Goal: Task Accomplishment & Management: Manage account settings

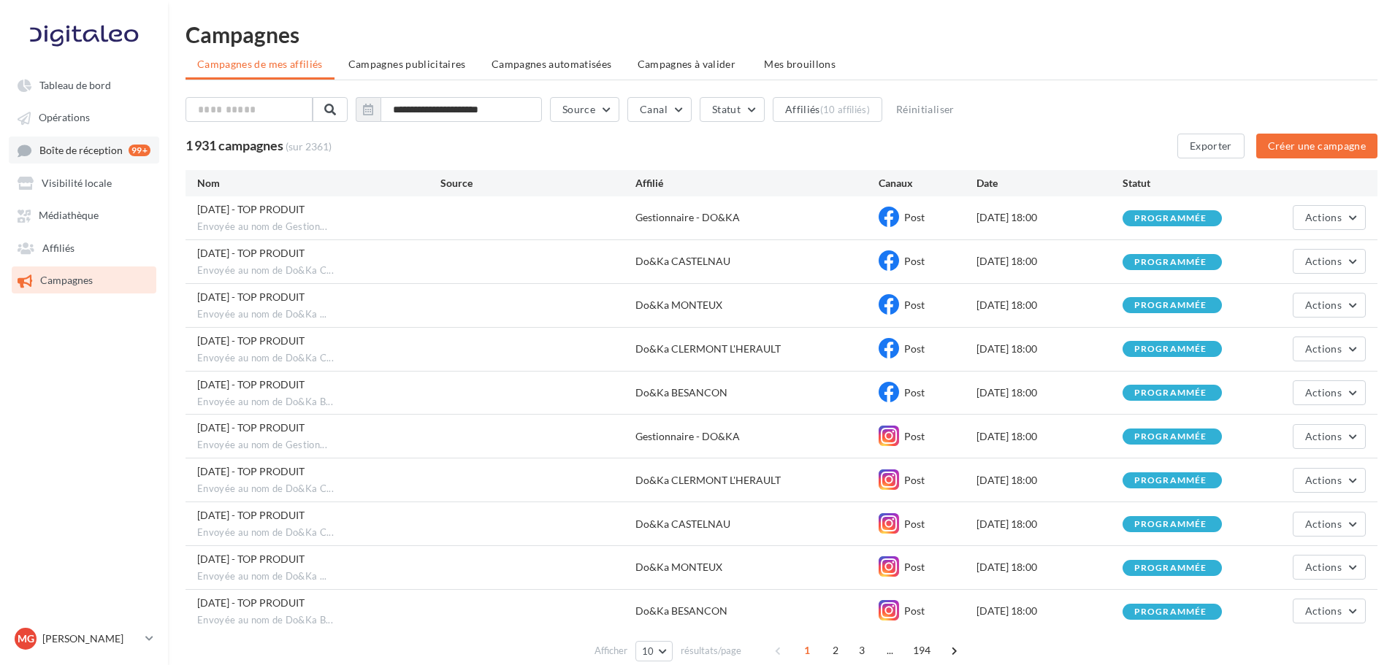
click at [73, 152] on span "Boîte de réception" at bounding box center [80, 150] width 83 height 12
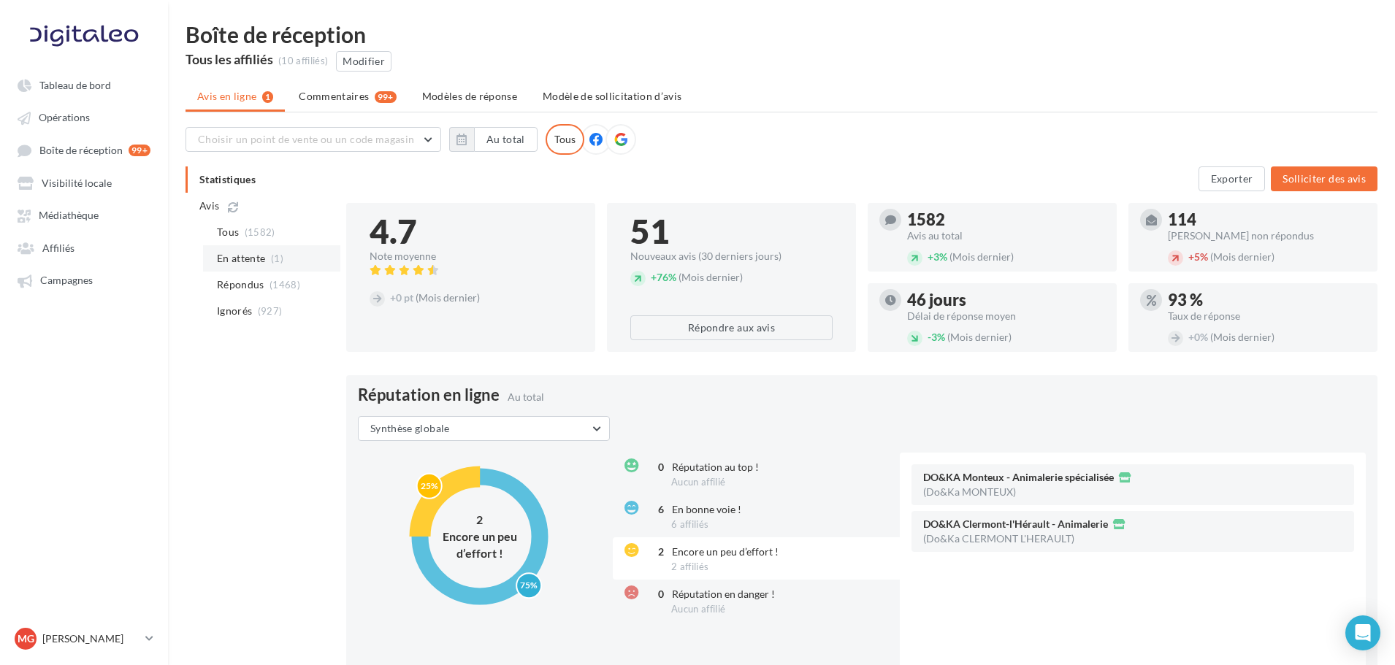
click at [233, 267] on li "En attente (1)" at bounding box center [271, 258] width 137 height 26
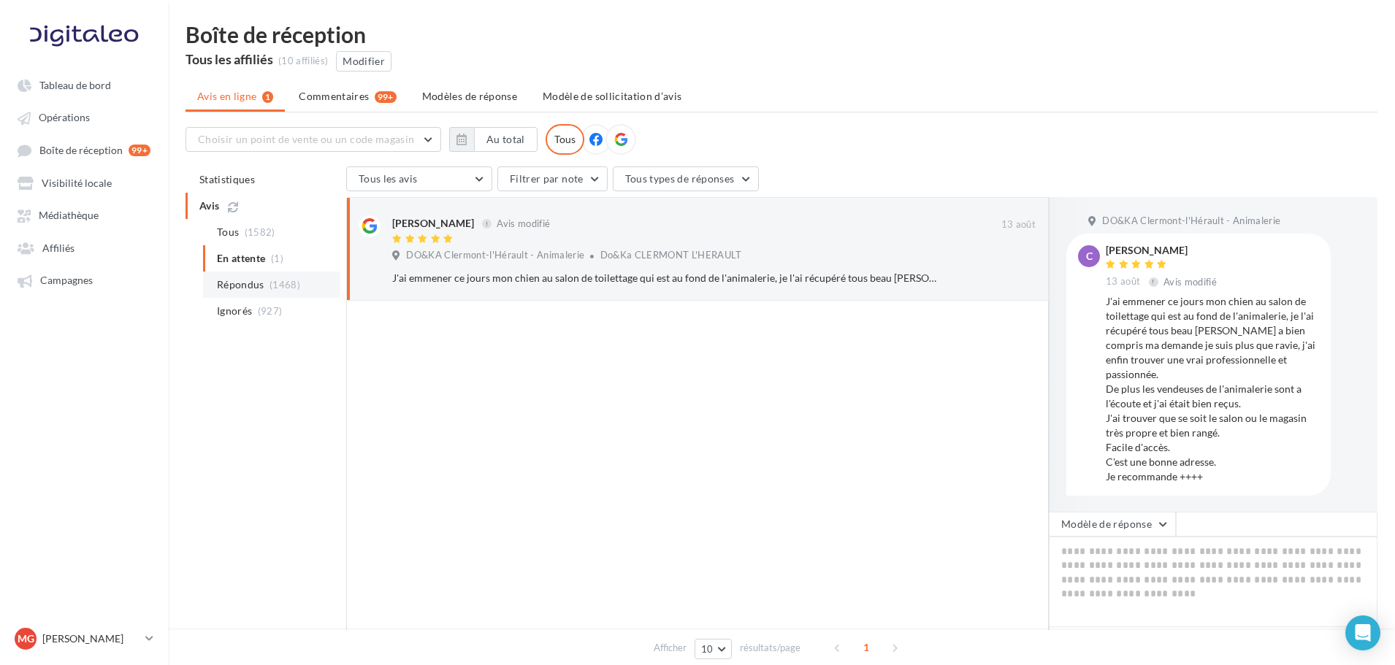
click at [259, 281] on span "Répondus" at bounding box center [240, 285] width 47 height 15
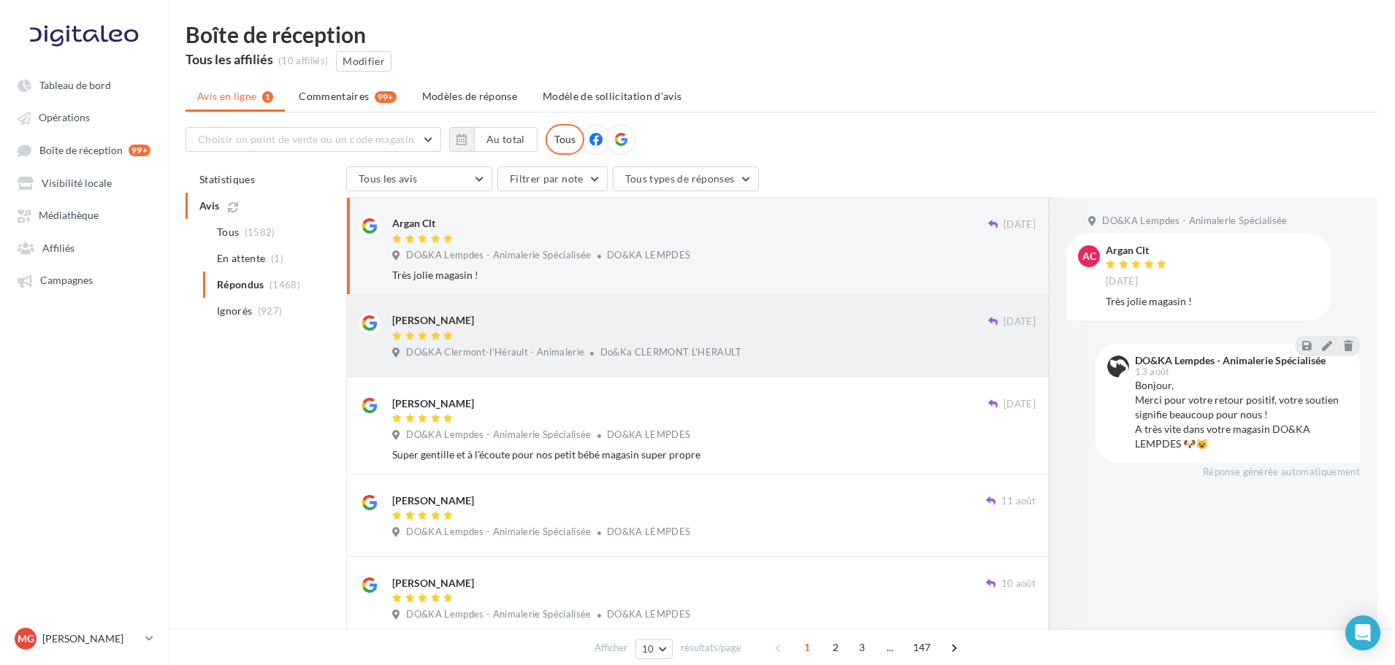
click at [588, 328] on div "[PERSON_NAME]" at bounding box center [690, 320] width 596 height 15
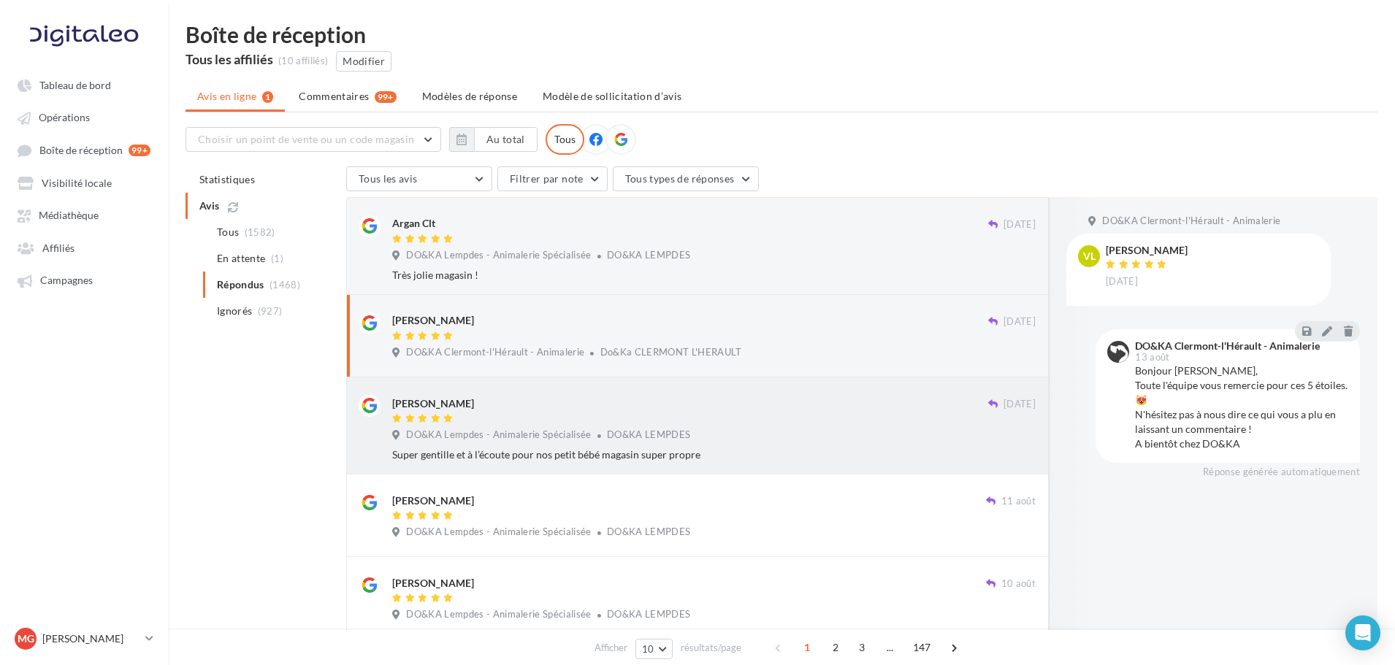
click at [645, 421] on div at bounding box center [690, 420] width 596 height 12
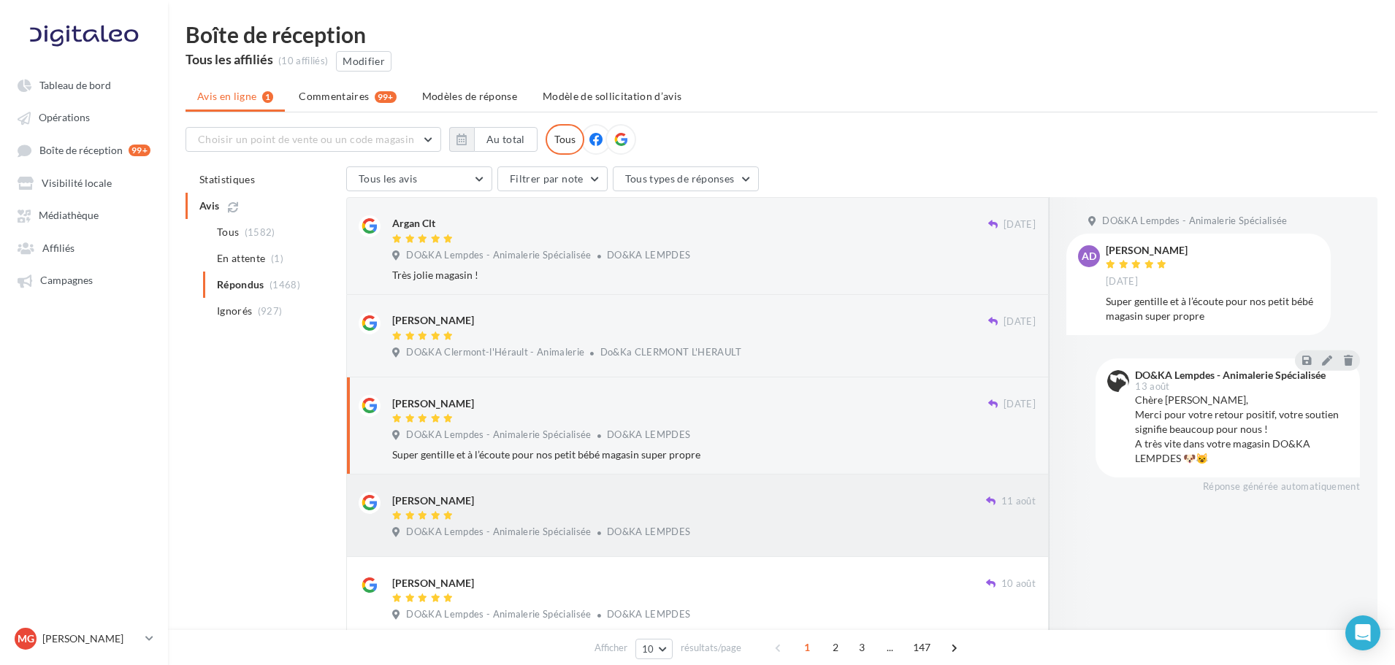
click at [660, 494] on div "[PERSON_NAME]" at bounding box center [689, 499] width 594 height 15
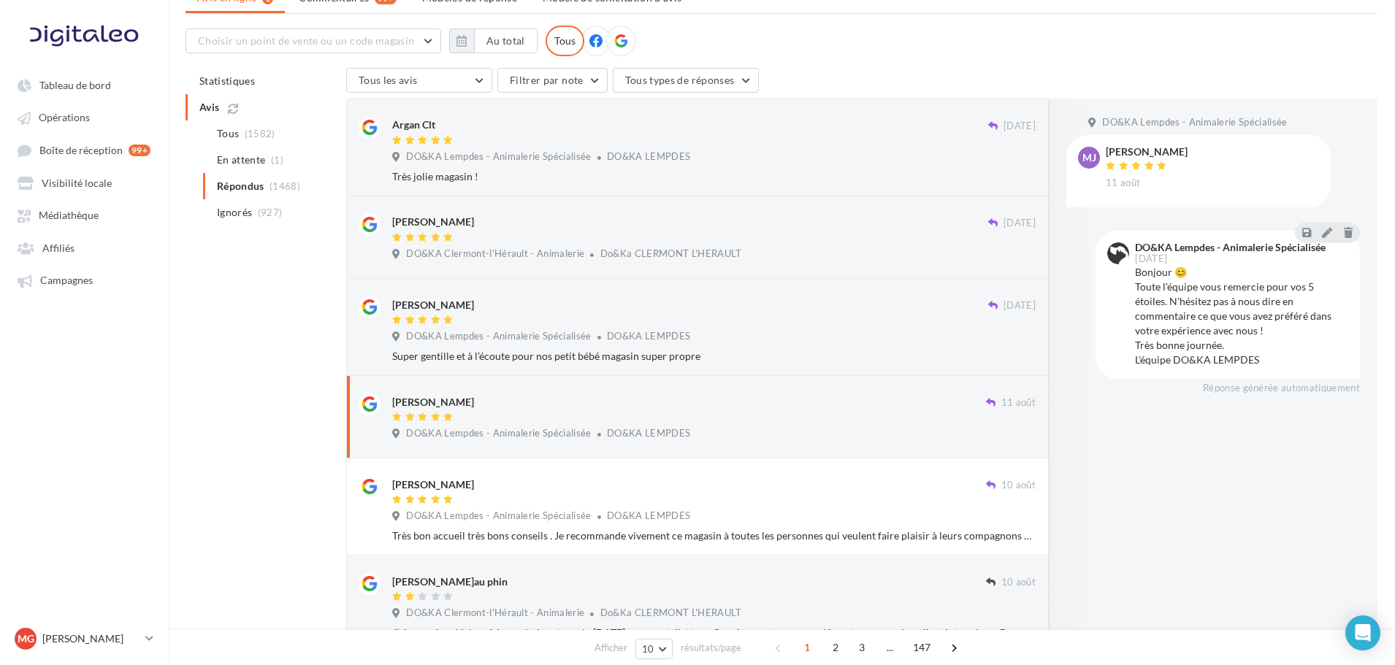
scroll to position [99, 0]
click at [664, 261] on div "DO&KA Clermont-l'Hérault - Animalerie Do&Ka CLERMONT L'HERAULT" at bounding box center [713, 255] width 643 height 16
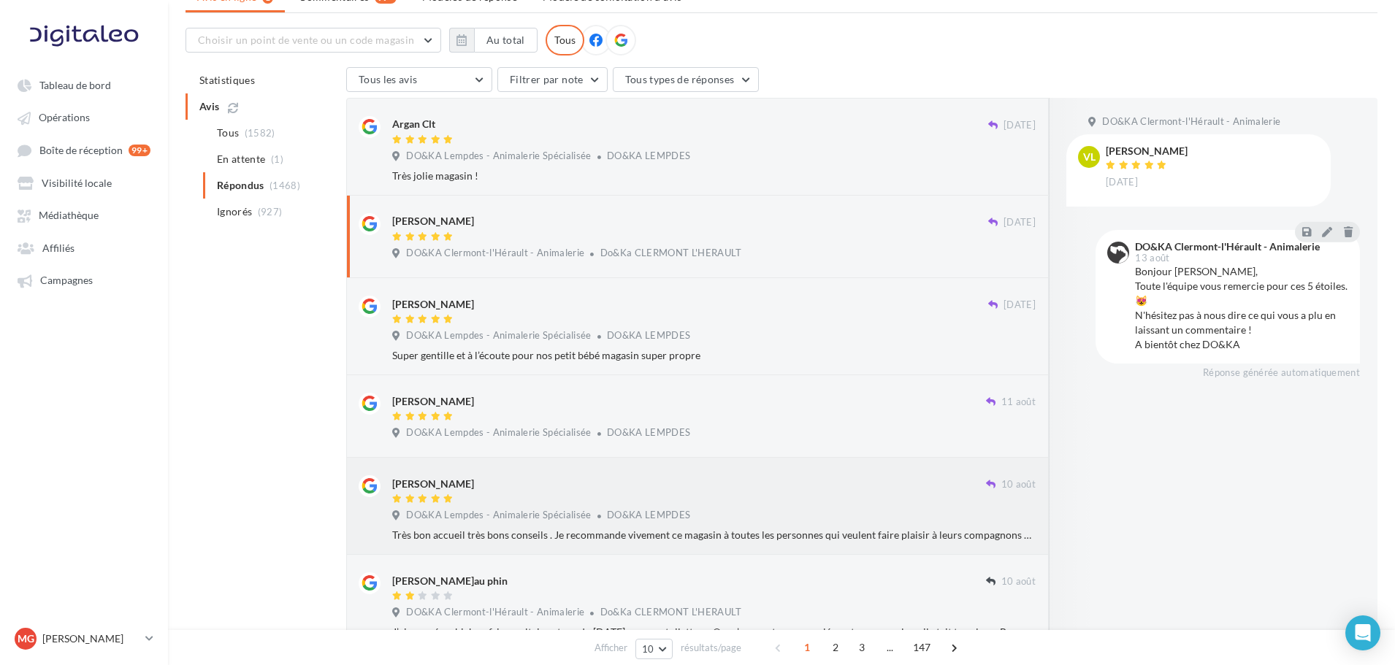
click at [635, 478] on div "[PERSON_NAME]" at bounding box center [689, 482] width 594 height 15
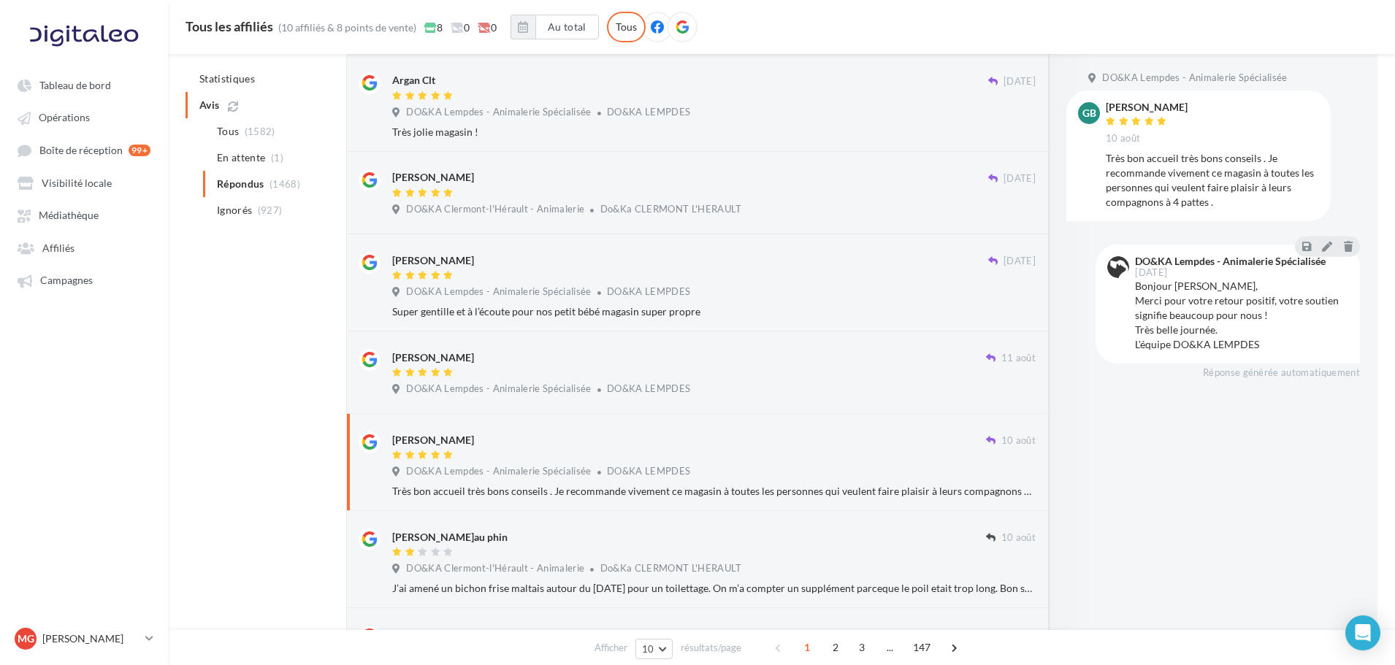
scroll to position [156, 0]
click at [649, 302] on div "[PERSON_NAME] [DATE] DO&KA Lempdes - Animalerie Spécialisée DO&KA LEMPDES Super…" at bounding box center [713, 284] width 643 height 67
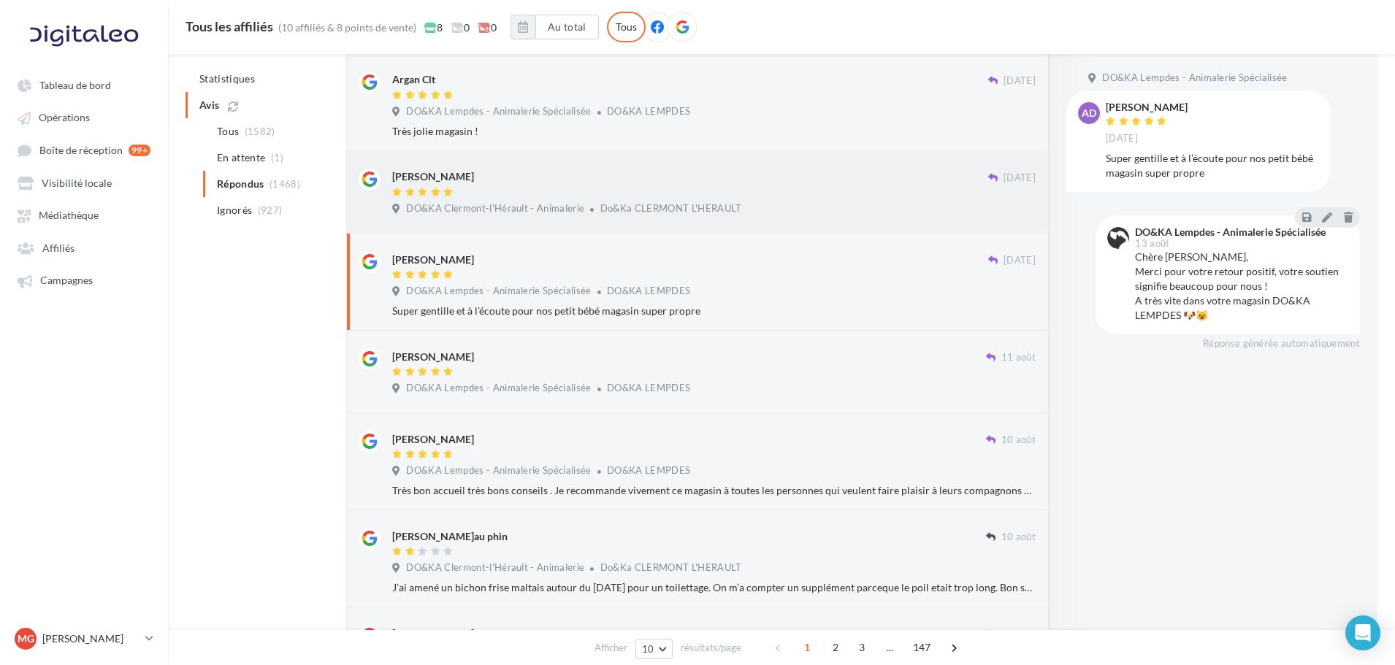
click at [656, 172] on div "[PERSON_NAME]" at bounding box center [690, 176] width 596 height 15
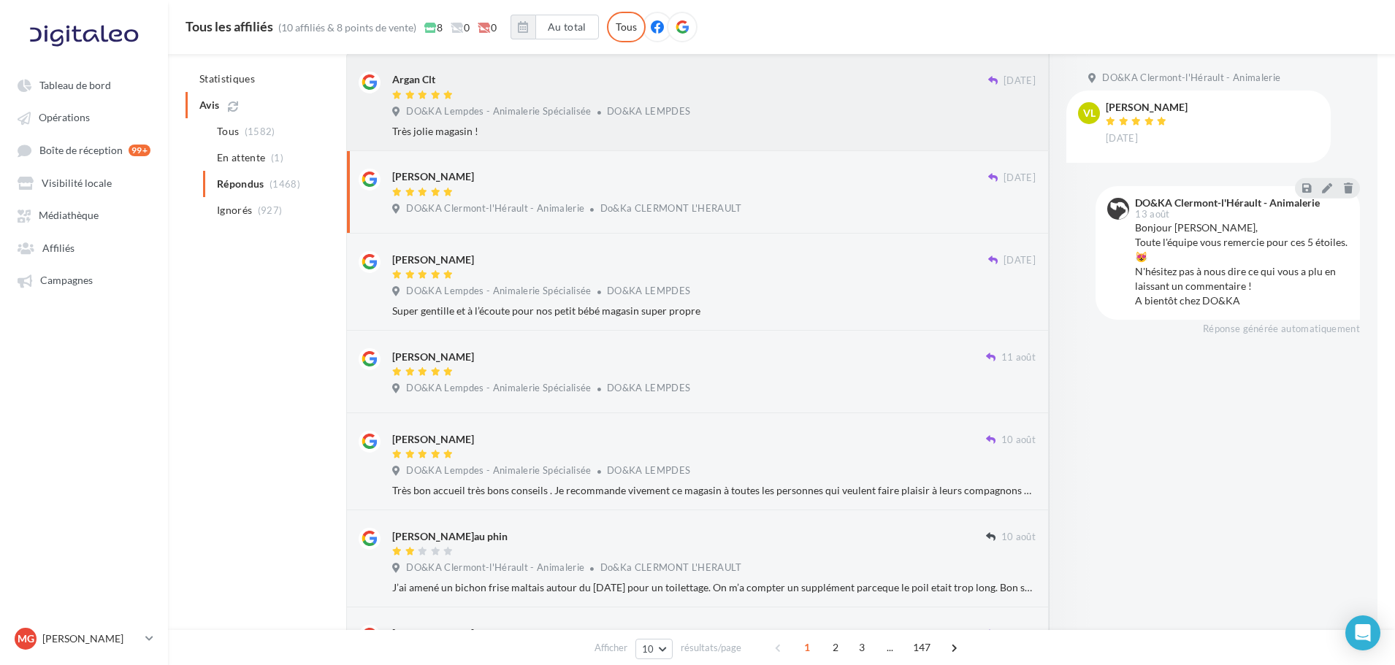
click at [651, 117] on div "DO&KA LEMPDES" at bounding box center [648, 112] width 83 height 11
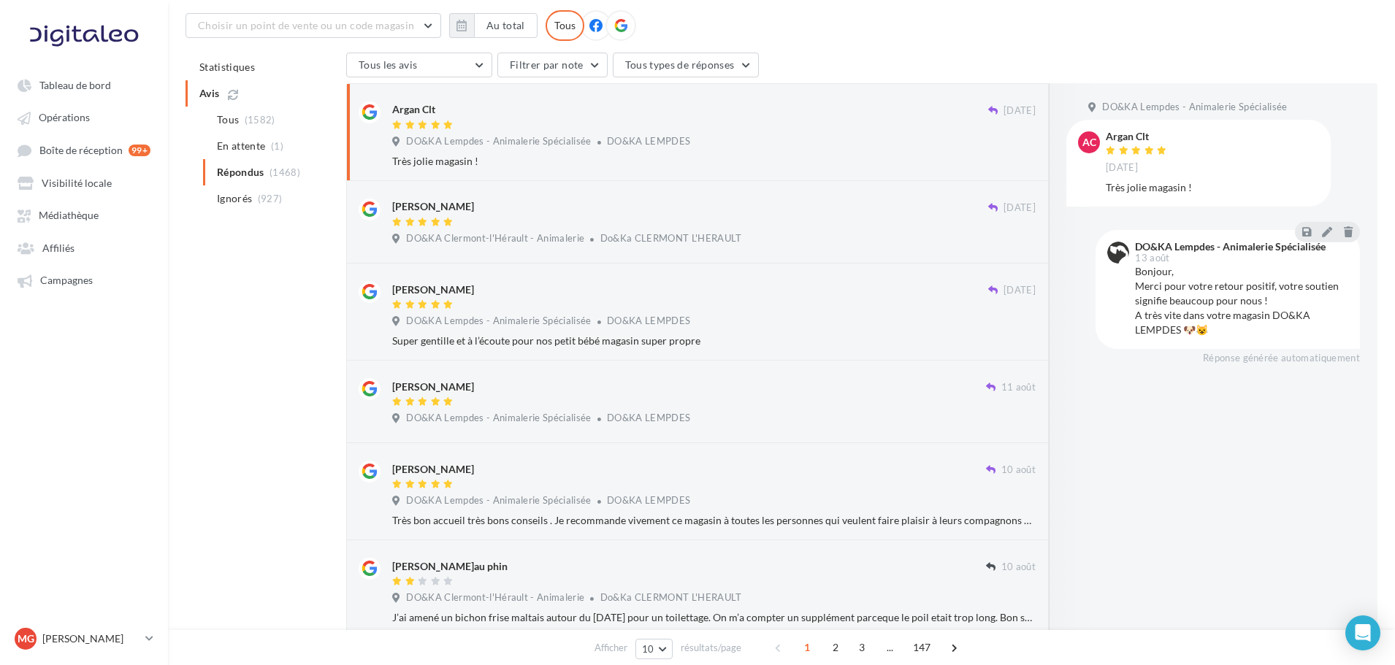
scroll to position [113, 0]
click at [627, 402] on div at bounding box center [689, 404] width 594 height 12
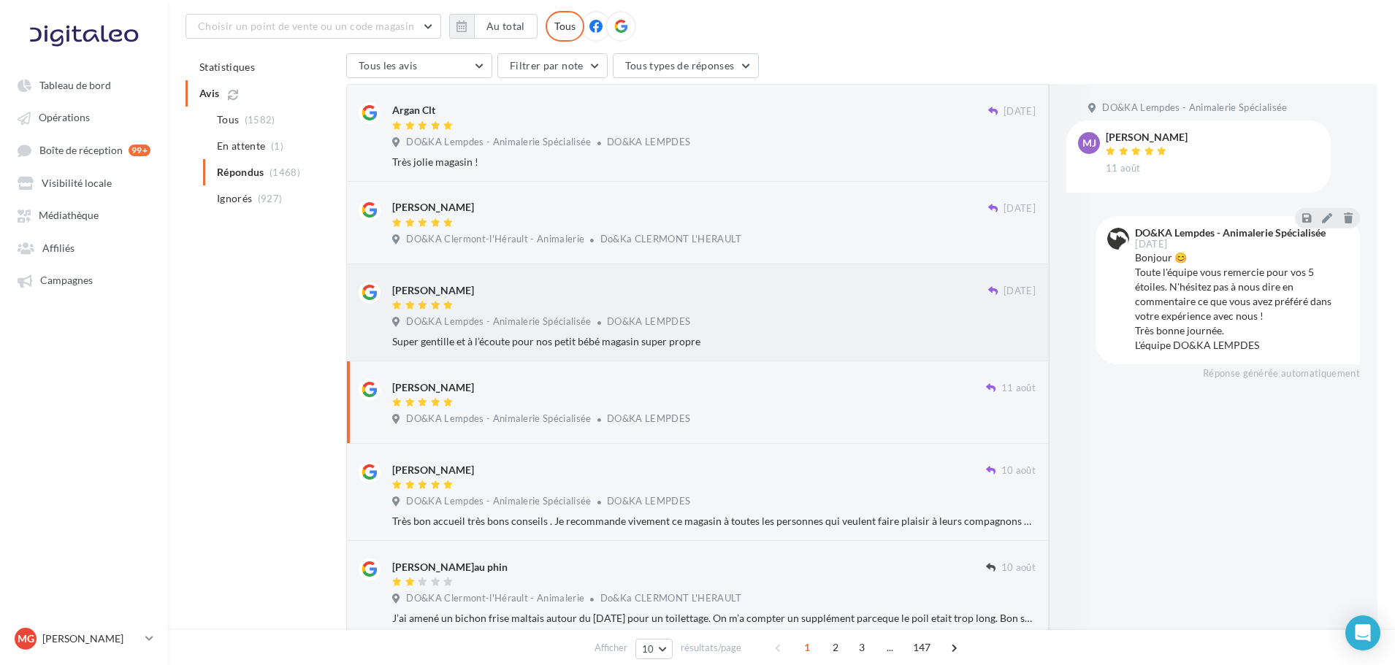
click at [612, 313] on div at bounding box center [690, 307] width 596 height 12
